Goal: Task Accomplishment & Management: Use online tool/utility

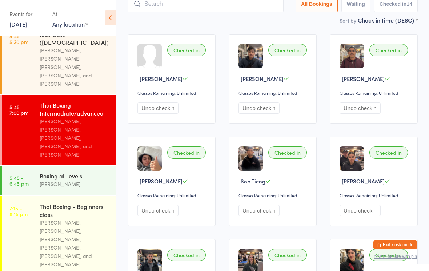
scroll to position [187, 0]
click at [51, 219] on div "[PERSON_NAME], [PERSON_NAME], [PERSON_NAME], [PERSON_NAME], [PERSON_NAME], and …" at bounding box center [75, 244] width 70 height 50
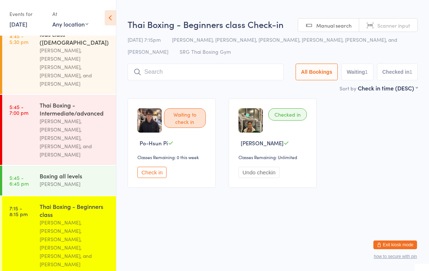
click at [151, 76] on input "search" at bounding box center [206, 72] width 156 height 17
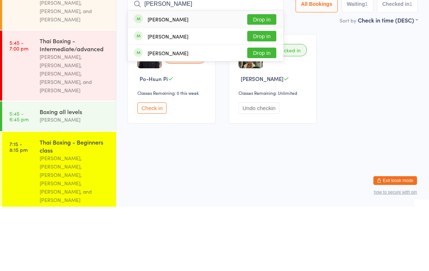
type input "[PERSON_NAME]"
click at [265, 79] on button "Drop in" at bounding box center [261, 84] width 29 height 11
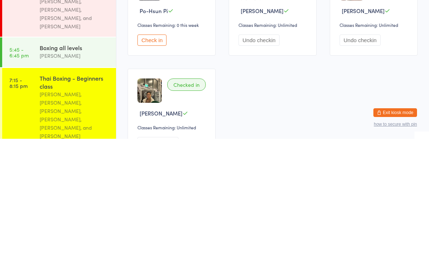
scroll to position [8, 0]
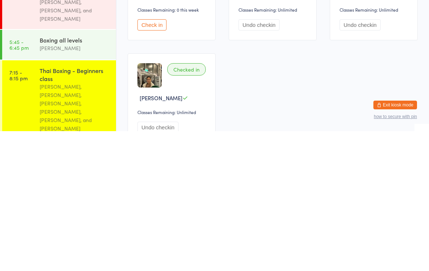
click at [79, 223] on div "[PERSON_NAME], [PERSON_NAME], [PERSON_NAME], [PERSON_NAME], [PERSON_NAME], and …" at bounding box center [75, 248] width 70 height 50
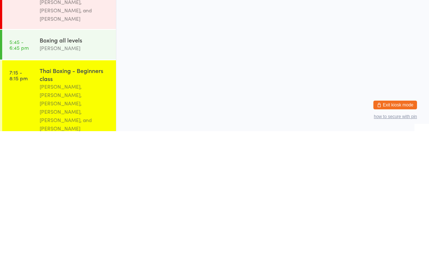
scroll to position [0, 0]
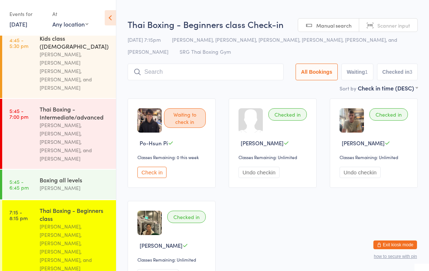
click at [254, 73] on input "search" at bounding box center [206, 72] width 156 height 17
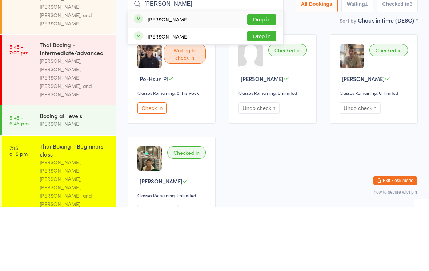
type input "[PERSON_NAME]"
click at [257, 79] on button "Drop in" at bounding box center [261, 84] width 29 height 11
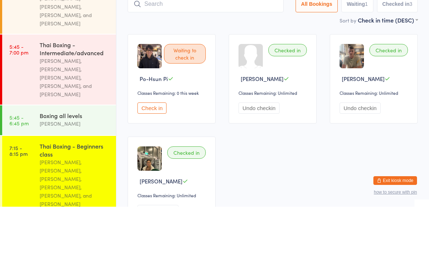
scroll to position [64, 0]
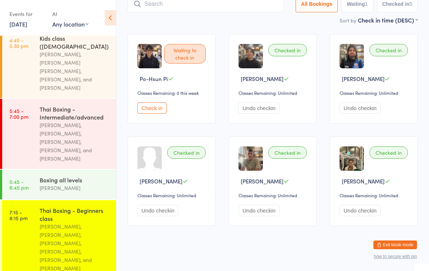
click at [170, 10] on input "search" at bounding box center [206, 4] width 156 height 17
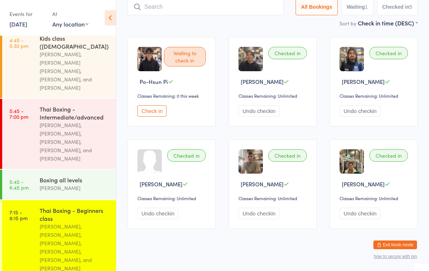
scroll to position [61, 0]
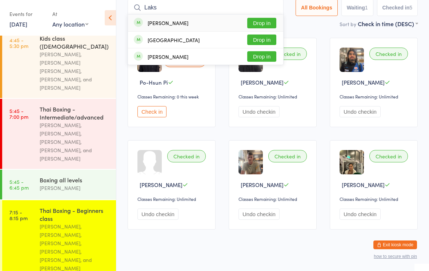
type input "Laks"
click at [260, 21] on button "Drop in" at bounding box center [261, 23] width 29 height 11
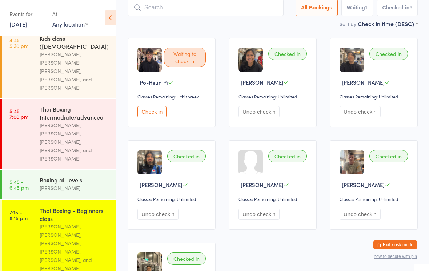
click at [184, 7] on input "search" at bounding box center [206, 7] width 156 height 17
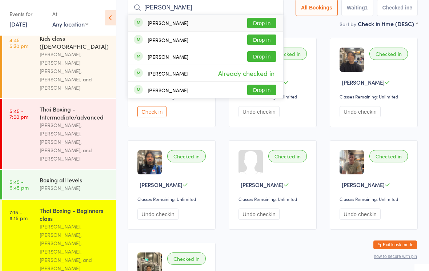
type input "[PERSON_NAME]"
click at [268, 22] on button "Drop in" at bounding box center [261, 23] width 29 height 11
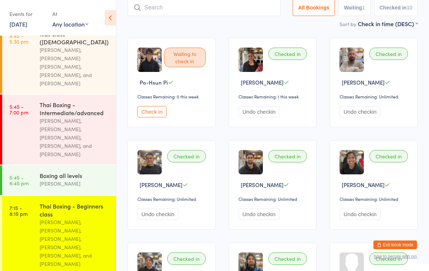
scroll to position [187, 0]
click at [74, 219] on div "[PERSON_NAME], [PERSON_NAME], [PERSON_NAME], [PERSON_NAME], [PERSON_NAME], and …" at bounding box center [75, 244] width 70 height 50
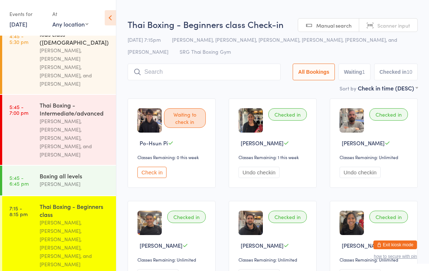
click at [64, 219] on div "[PERSON_NAME], [PERSON_NAME], [PERSON_NAME], [PERSON_NAME], [PERSON_NAME], and …" at bounding box center [75, 244] width 70 height 50
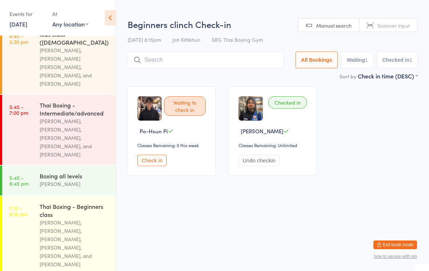
click at [76, 203] on div "Thai Boxing - Beginners class" at bounding box center [75, 211] width 70 height 16
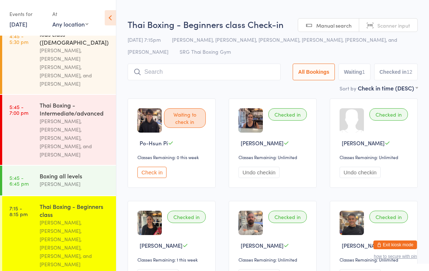
click at [205, 80] on input "search" at bounding box center [204, 72] width 153 height 17
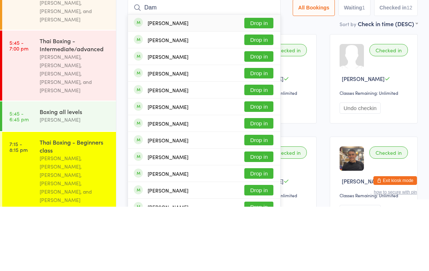
type input "Dam"
click at [259, 82] on button "Drop in" at bounding box center [259, 87] width 29 height 11
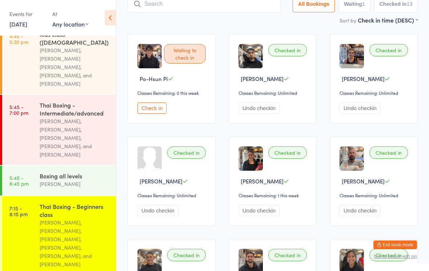
click at [231, 4] on input "search" at bounding box center [204, 4] width 153 height 17
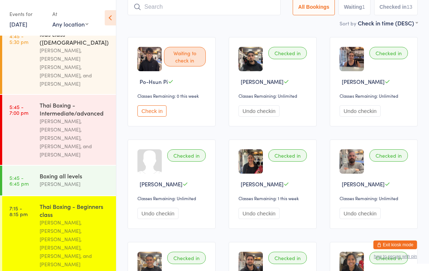
scroll to position [61, 0]
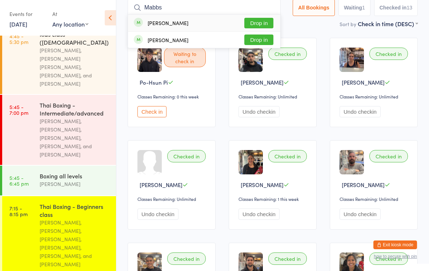
type input "Mabbs"
click at [265, 22] on button "Drop in" at bounding box center [259, 23] width 29 height 11
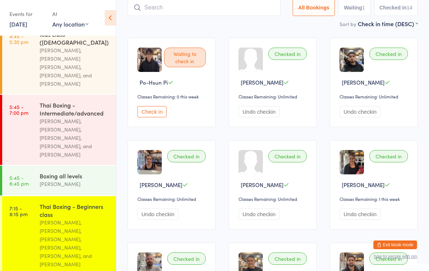
click at [165, 7] on input "search" at bounding box center [204, 7] width 153 height 17
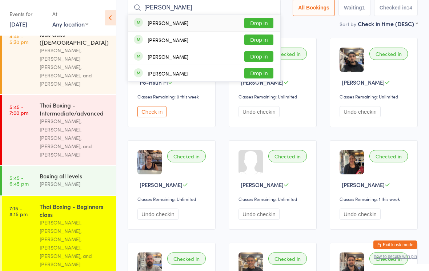
type input "[PERSON_NAME]"
click at [254, 20] on button "Drop in" at bounding box center [259, 23] width 29 height 11
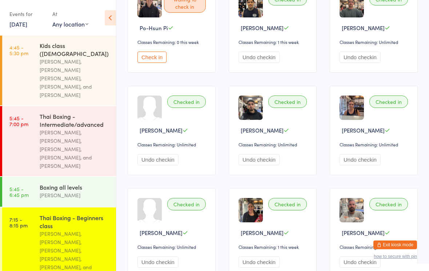
scroll to position [116, 0]
click at [27, 219] on link "7:15 - 8:15 pm Thai Boxing - Beginners class [PERSON_NAME], [PERSON_NAME], [PER…" at bounding box center [59, 247] width 114 height 79
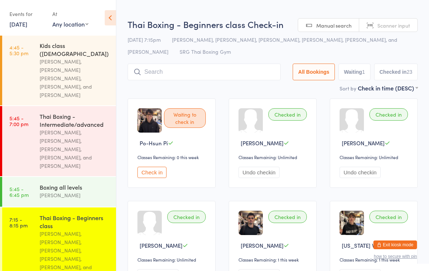
click at [153, 78] on input "search" at bounding box center [204, 72] width 153 height 17
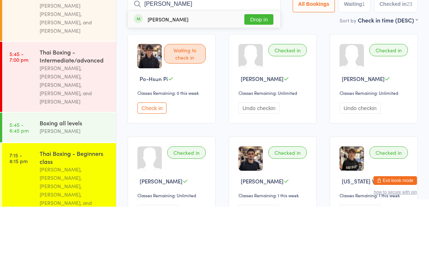
type input "[PERSON_NAME]"
click at [249, 79] on button "Drop in" at bounding box center [259, 84] width 29 height 11
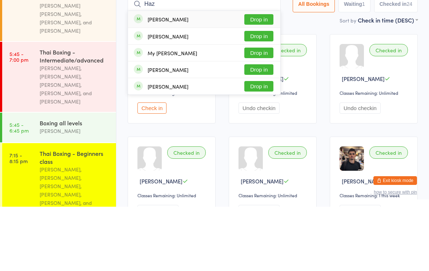
type input "Haz"
click at [212, 75] on div "[PERSON_NAME] Drop in" at bounding box center [204, 83] width 152 height 17
